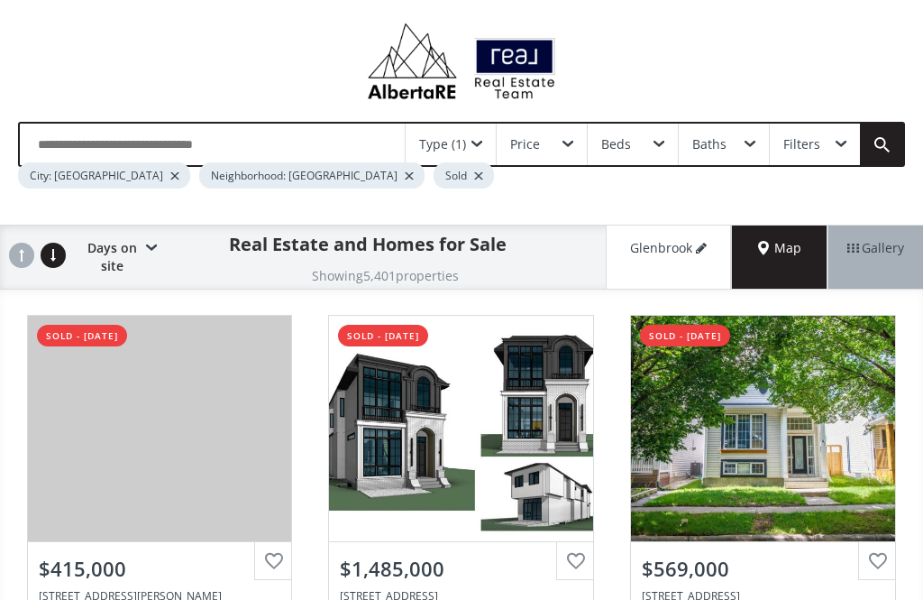
click at [170, 179] on div at bounding box center [174, 175] width 9 height 7
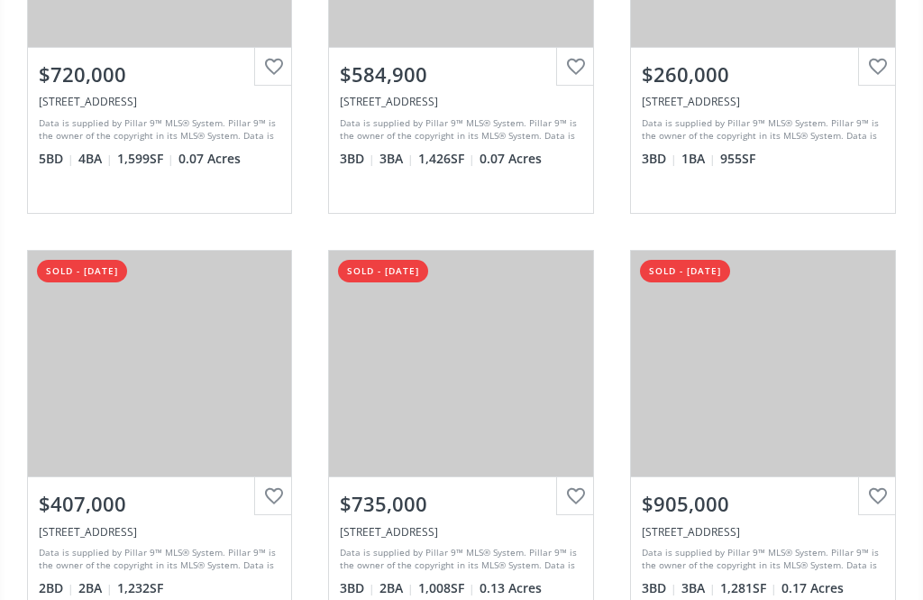
scroll to position [482, 0]
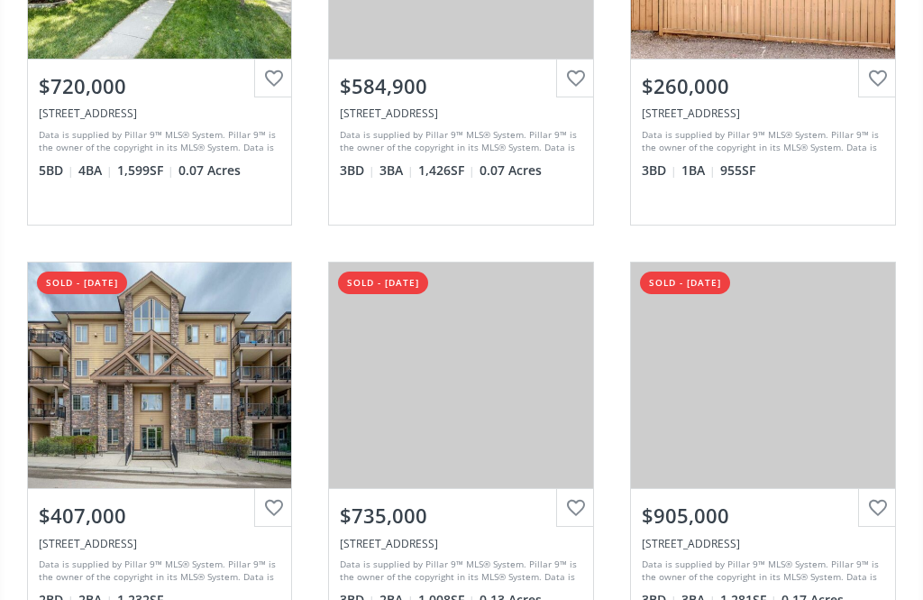
click at [521, 345] on div "View Photos & Details" at bounding box center [461, 374] width 264 height 225
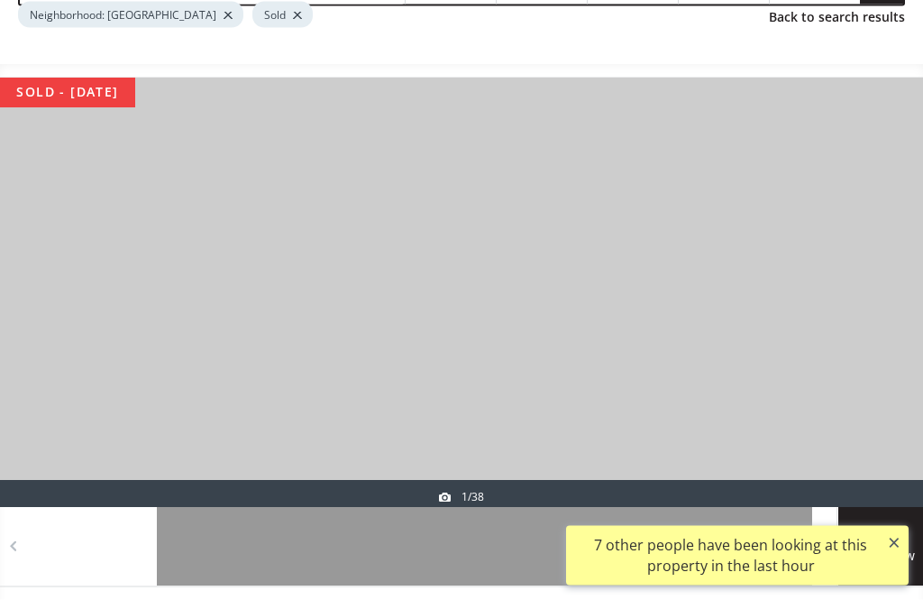
scroll to position [162, 0]
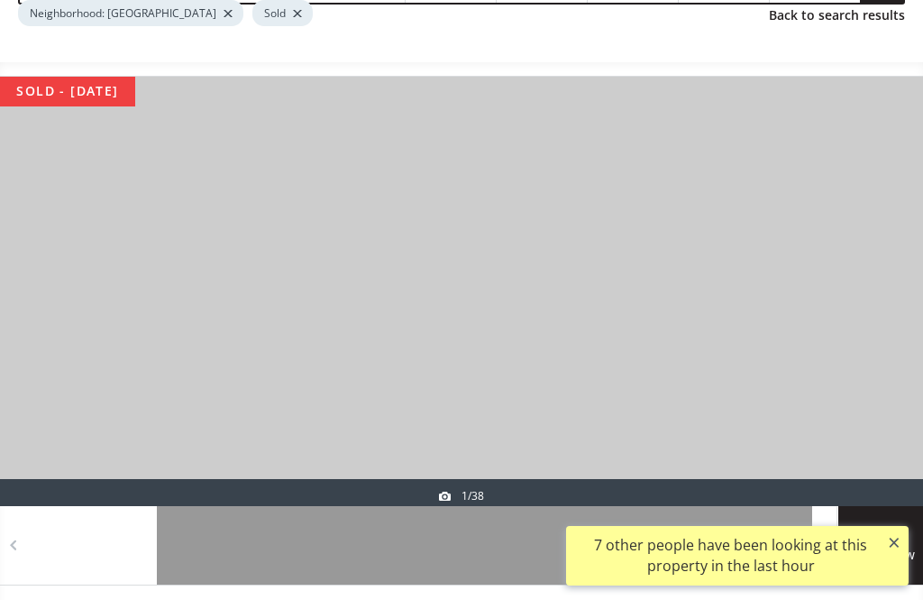
click at [272, 552] on div at bounding box center [223, 545] width 132 height 78
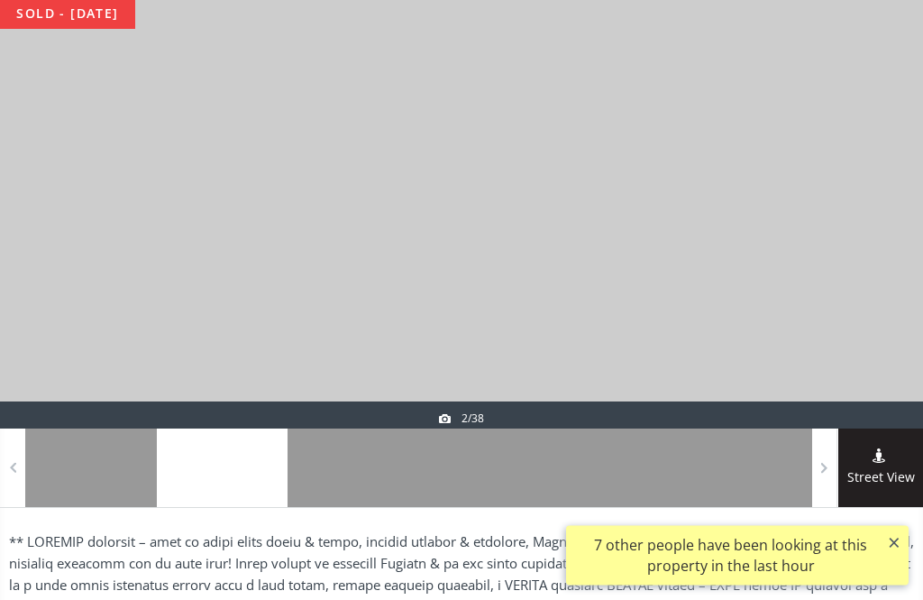
scroll to position [253, 0]
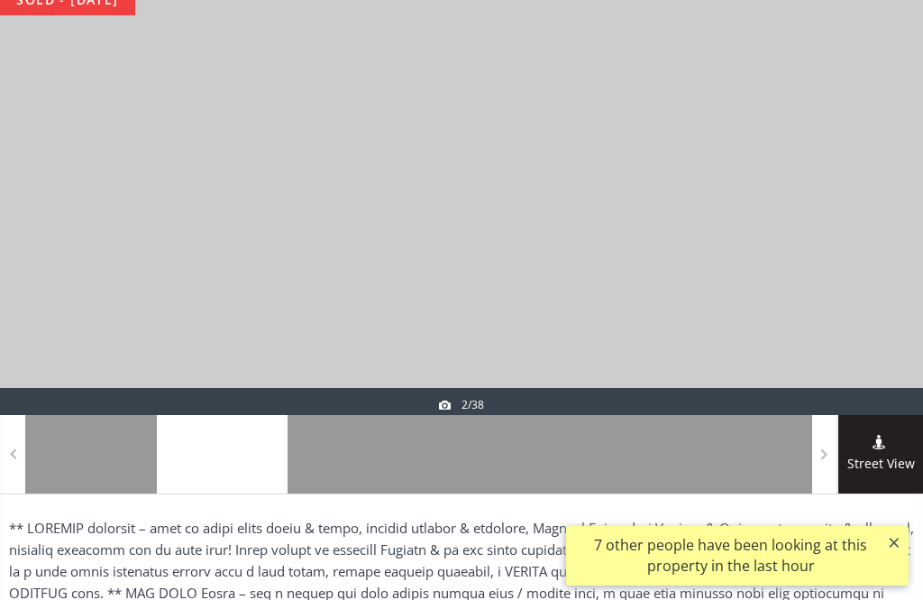
click at [260, 460] on div at bounding box center [223, 454] width 132 height 78
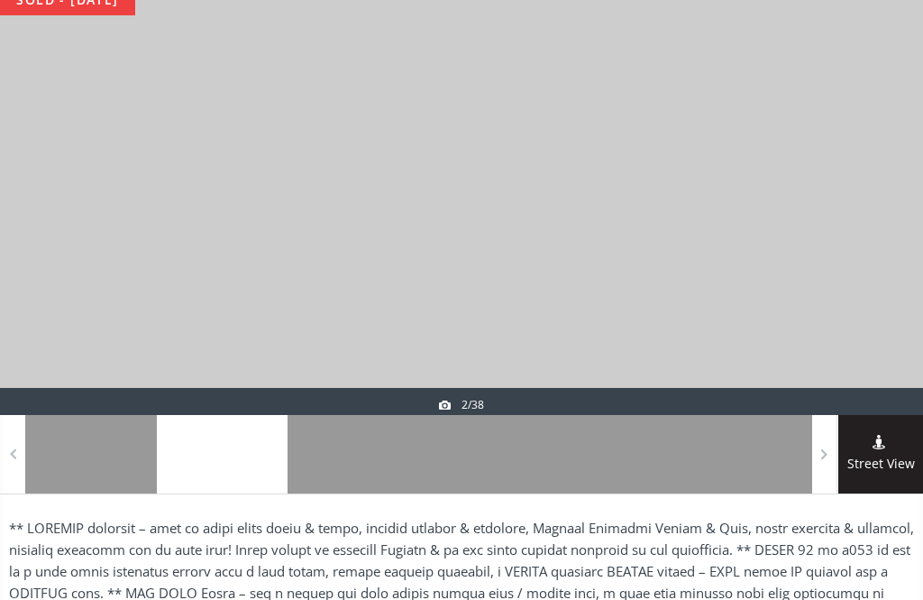
click at [428, 449] on div at bounding box center [485, 454] width 132 height 78
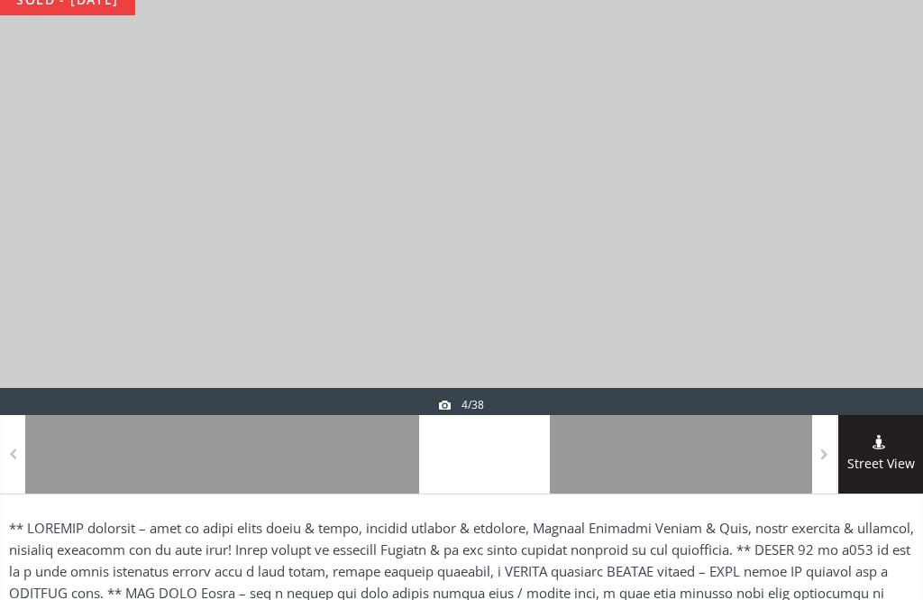
click at [601, 460] on div at bounding box center [616, 454] width 132 height 78
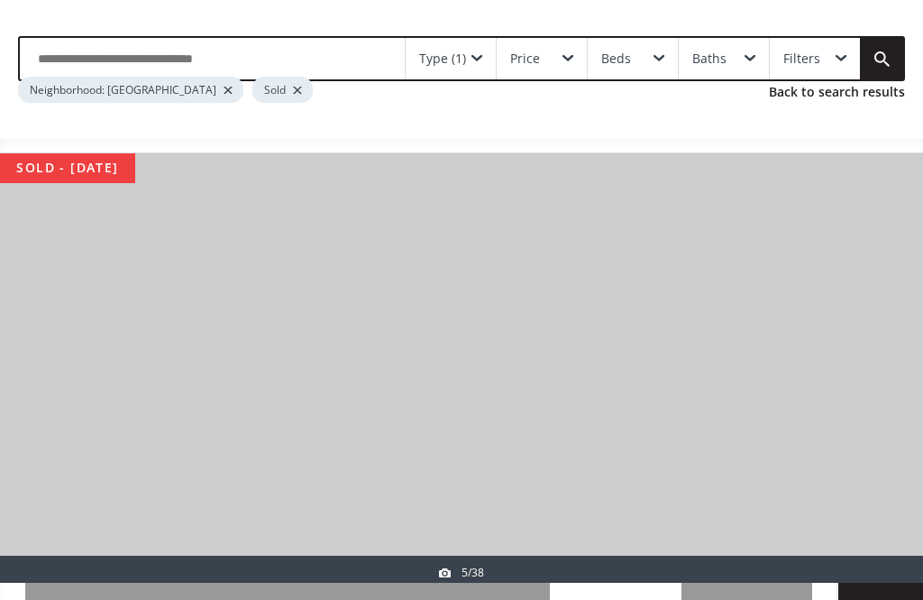
scroll to position [0, 0]
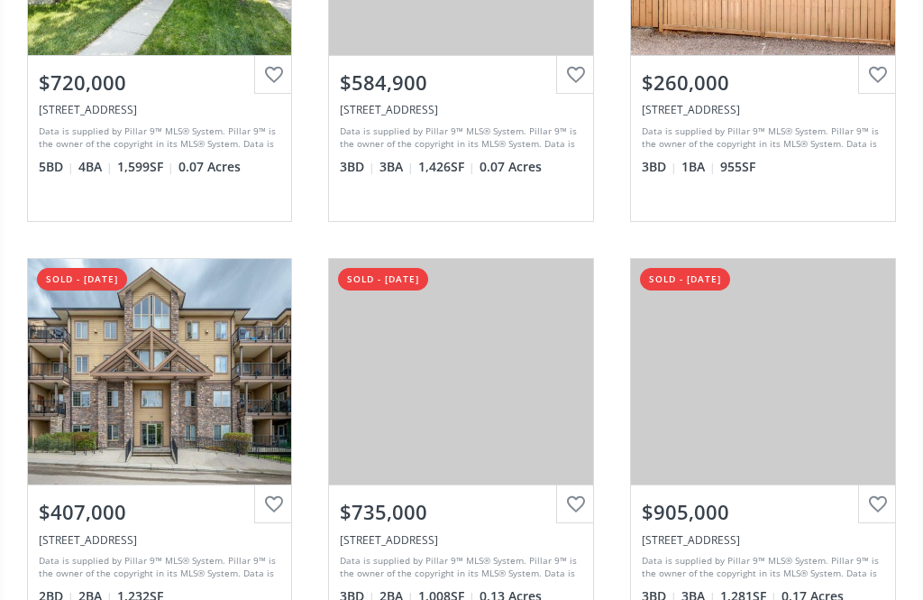
scroll to position [486, 0]
click at [855, 407] on div "View Photos & Details" at bounding box center [763, 371] width 264 height 225
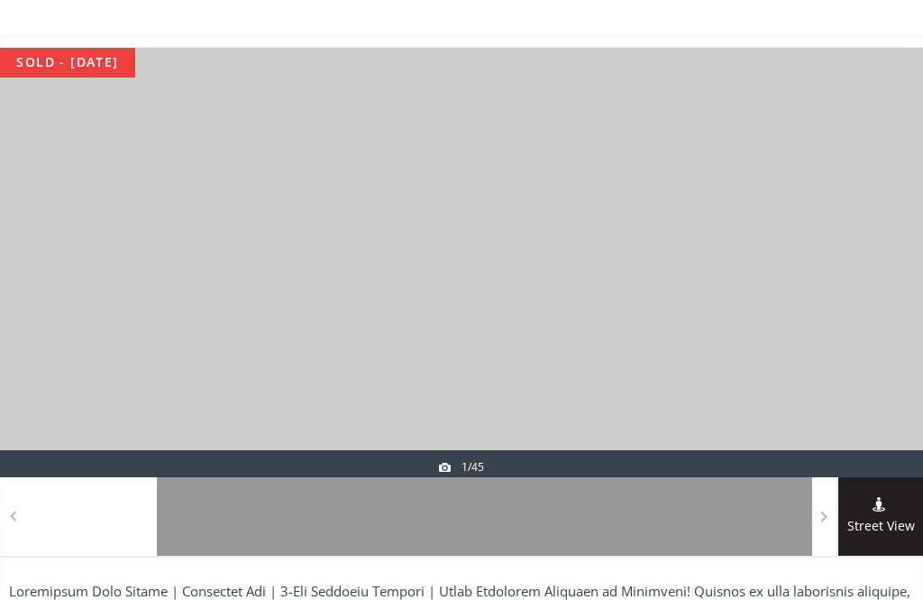
scroll to position [191, 0]
click at [249, 521] on div at bounding box center [223, 516] width 132 height 78
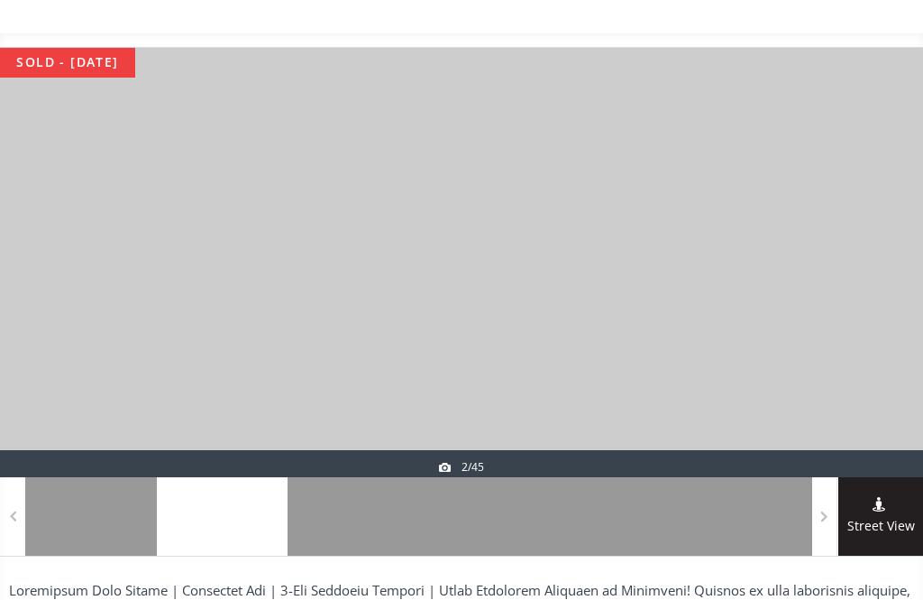
click at [379, 512] on div at bounding box center [354, 516] width 132 height 78
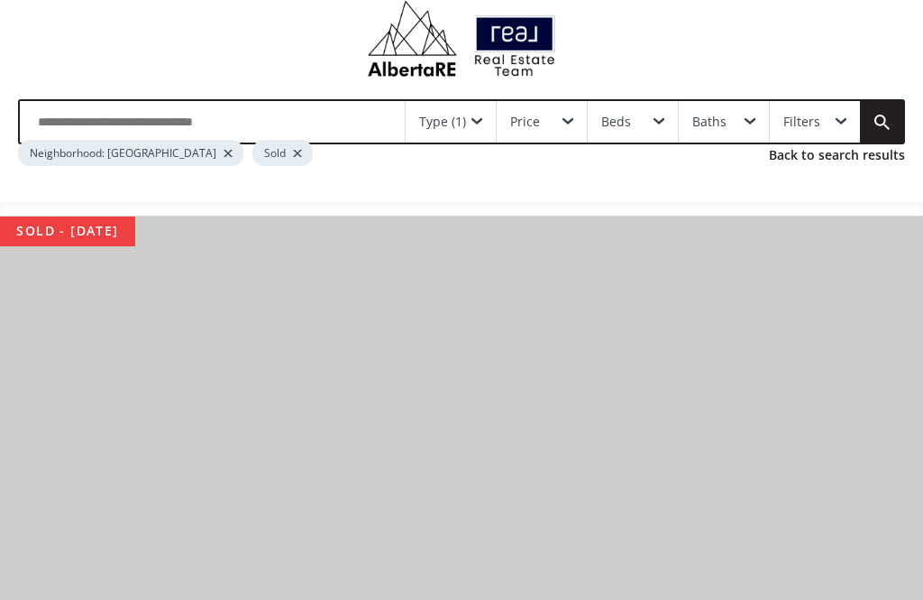
scroll to position [22, 0]
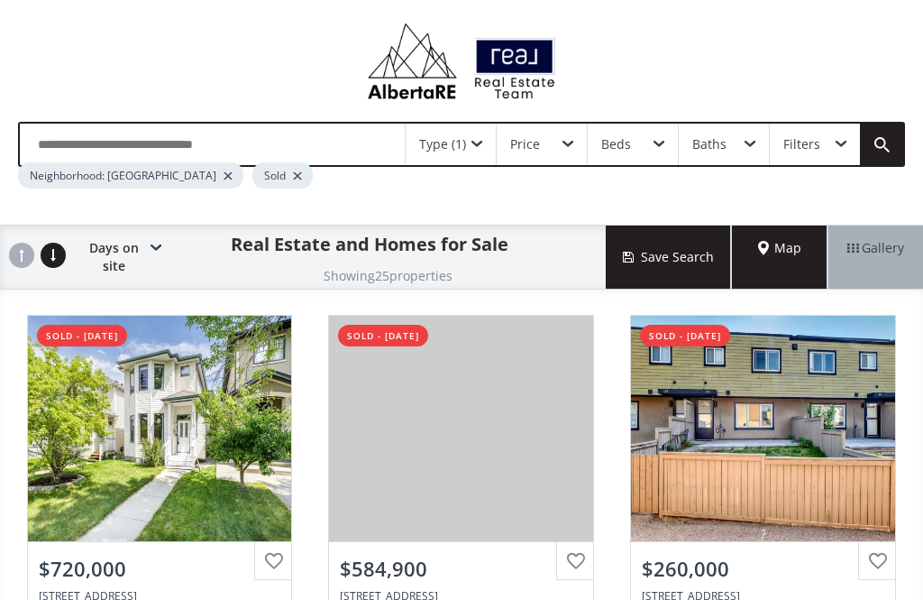
click at [163, 142] on input "text" at bounding box center [212, 144] width 385 height 41
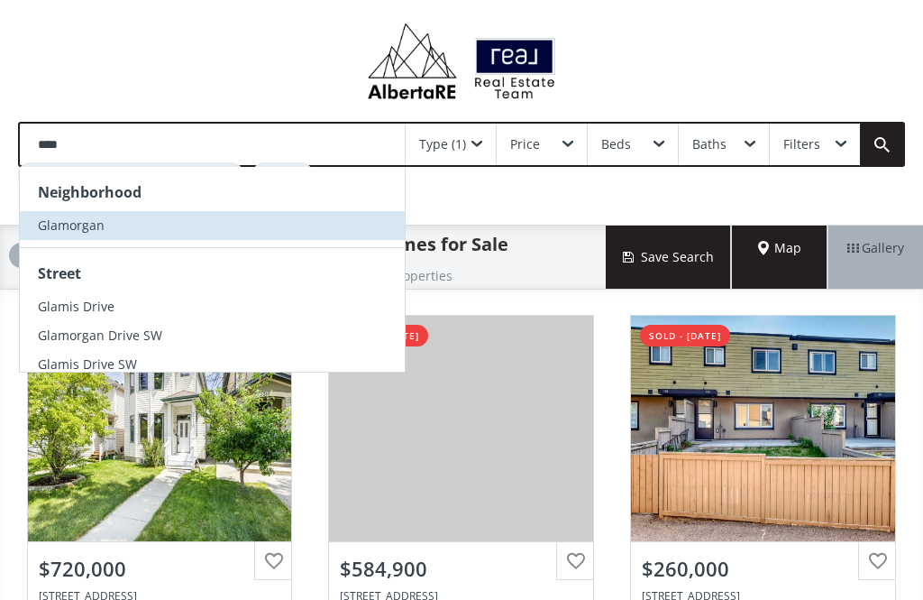
type input "****"
click at [97, 225] on span "Glamorgan" at bounding box center [71, 224] width 67 height 17
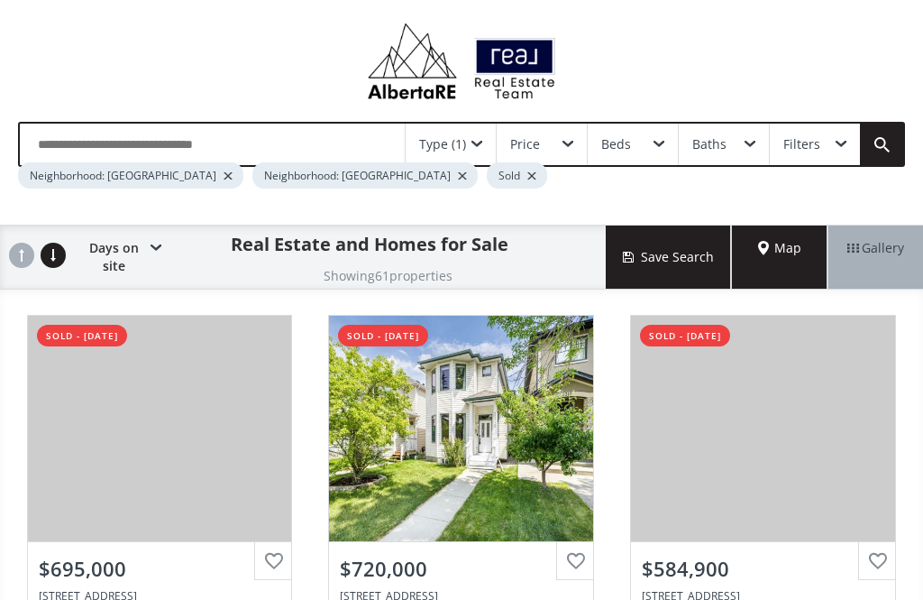
click at [224, 176] on div at bounding box center [228, 175] width 9 height 7
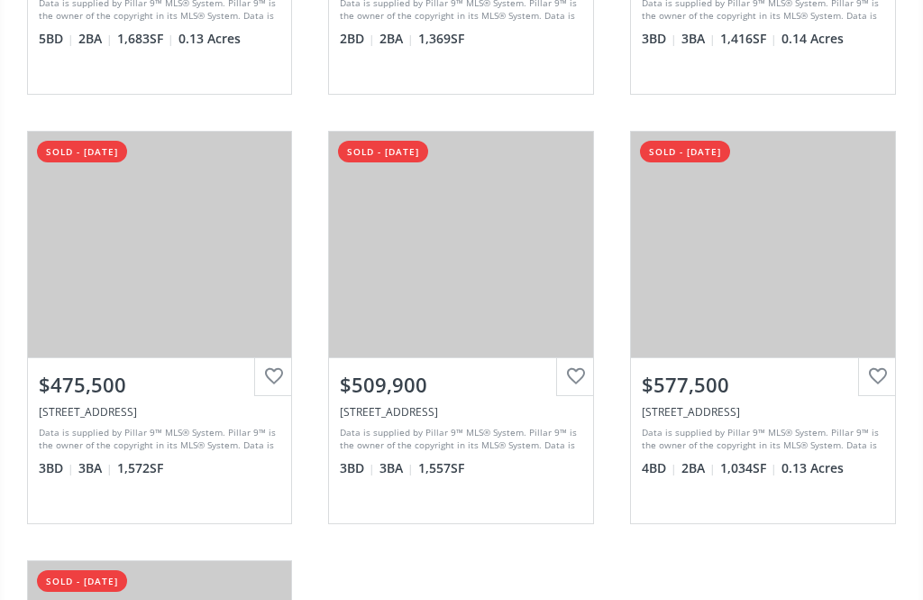
scroll to position [1054, 0]
